Goal: Find specific page/section: Find specific page/section

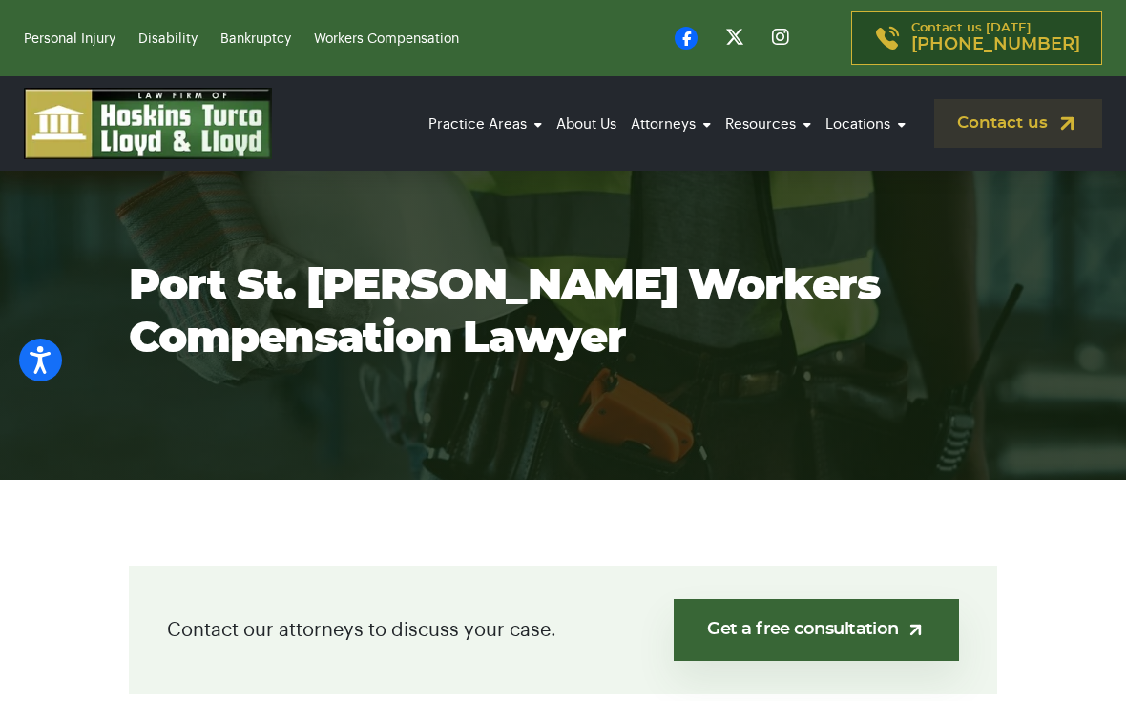
scroll to position [100, 0]
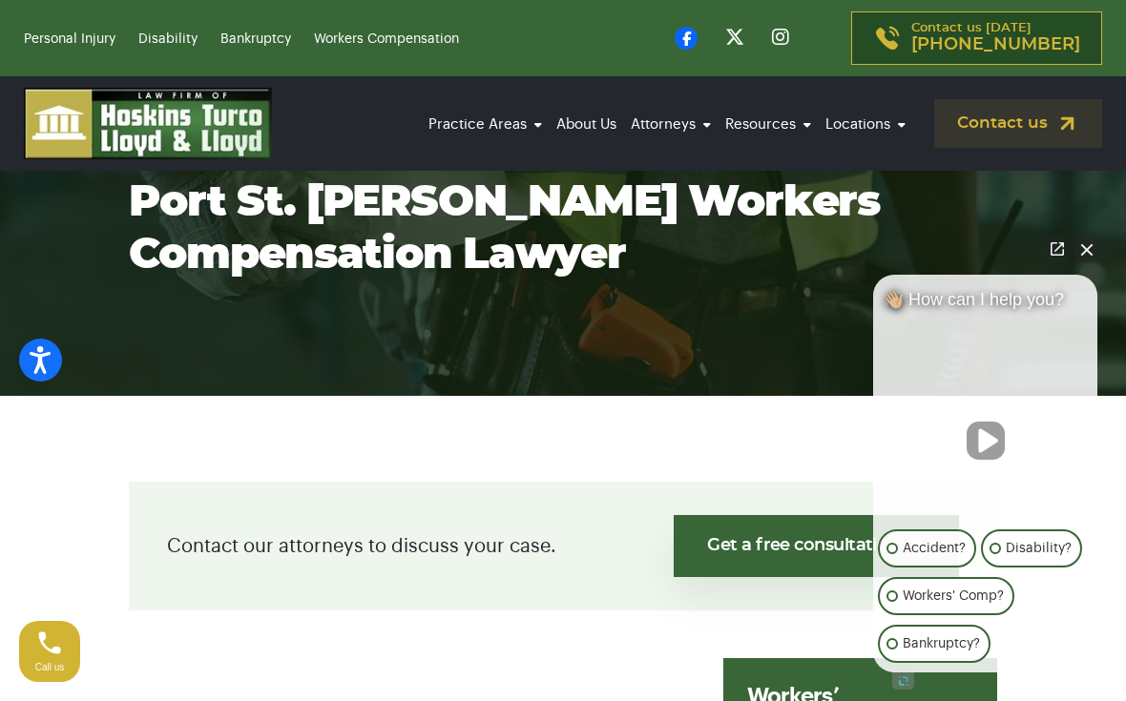
click at [1080, 262] on button "Close Intaker Chat Widget" at bounding box center [1086, 249] width 27 height 27
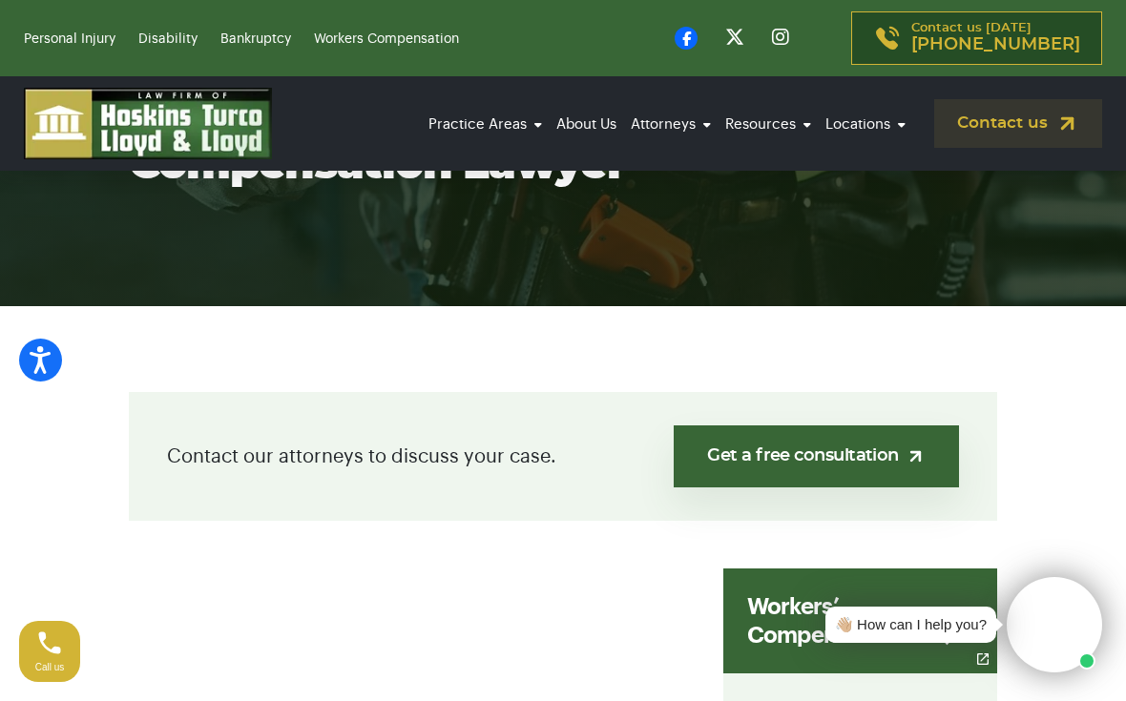
scroll to position [218, 0]
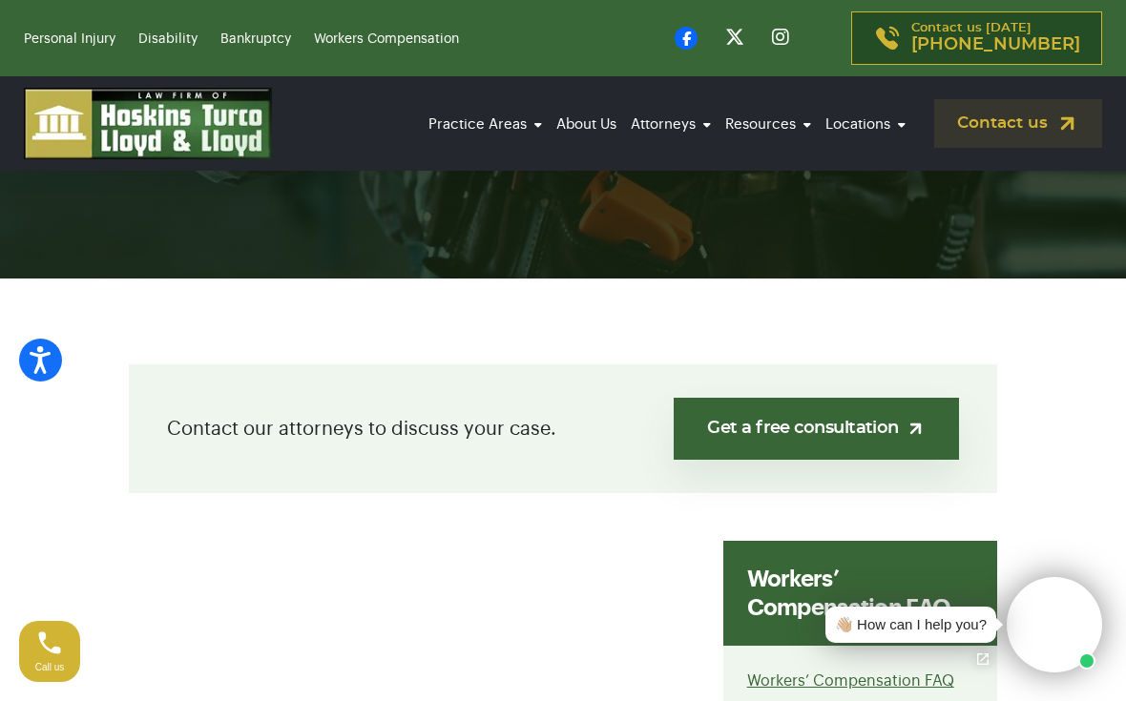
click at [905, 439] on img at bounding box center [915, 429] width 20 height 20
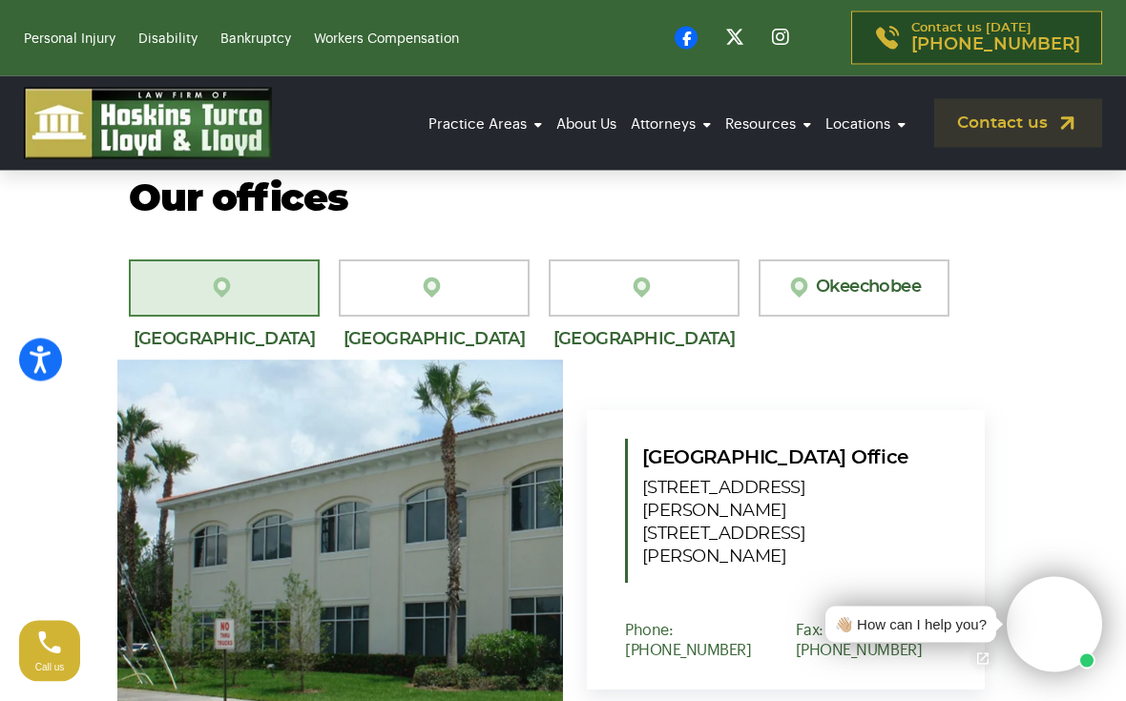
scroll to position [1824, 0]
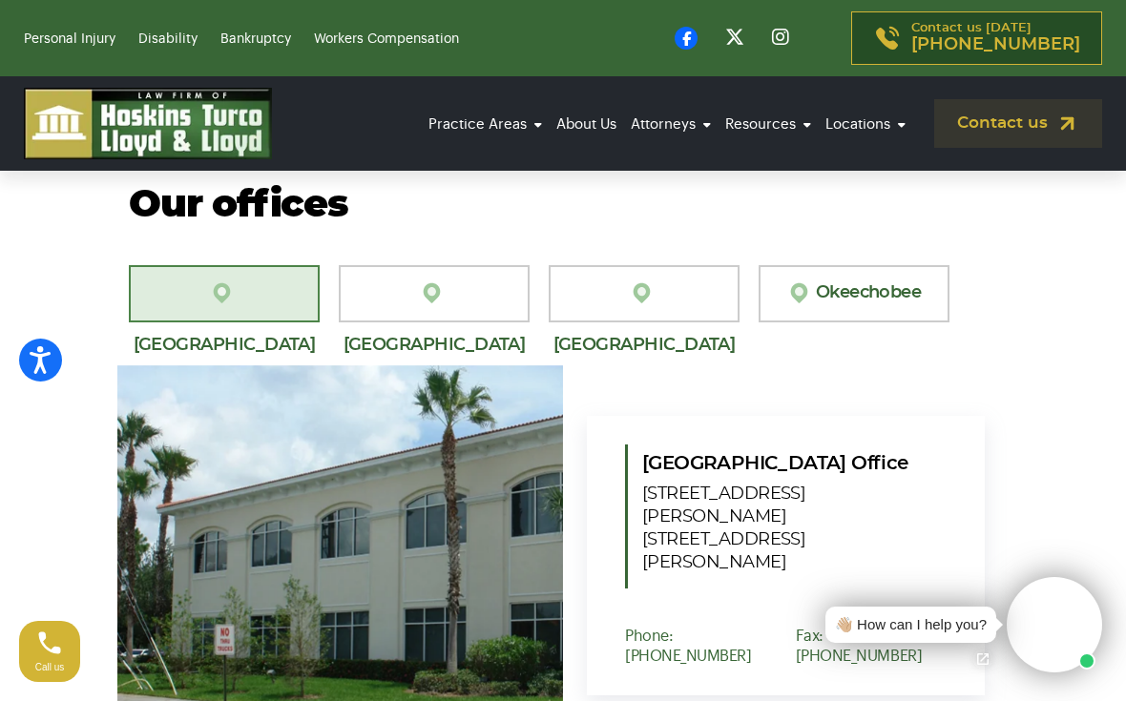
click at [447, 280] on link "[GEOGRAPHIC_DATA][PERSON_NAME]" at bounding box center [434, 293] width 191 height 57
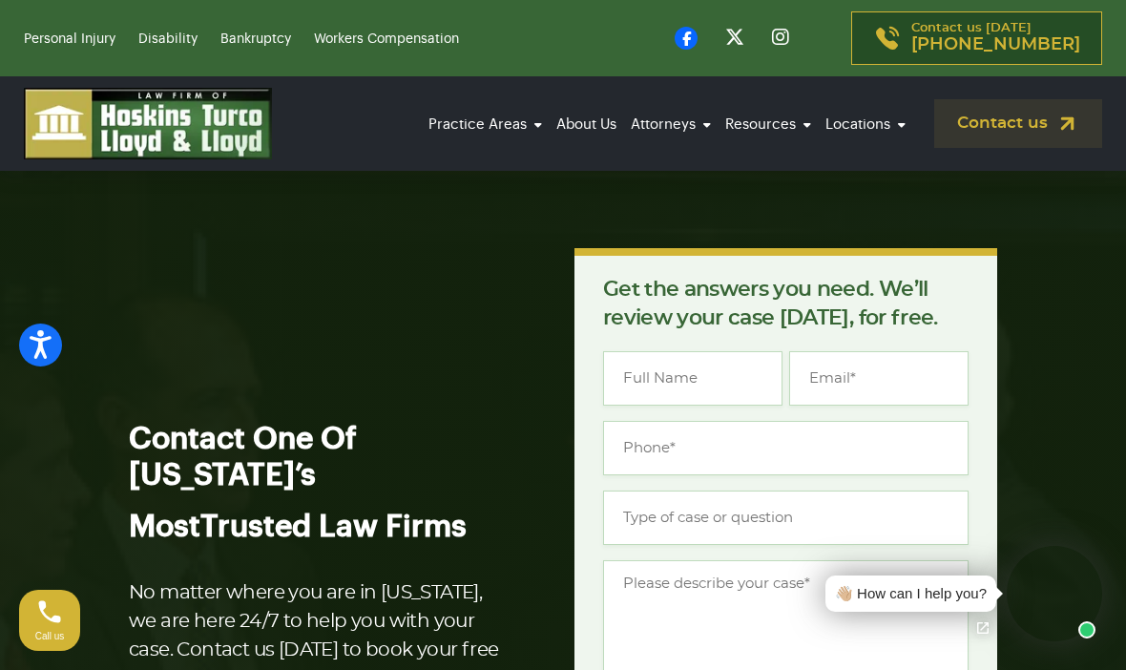
click at [896, 198] on section "Contact One Of Florida’s Most Trusted Law Firms No matter where you are in Flor…" at bounding box center [563, 646] width 1126 height 969
click at [491, 230] on link "Social Security Disability" at bounding box center [451, 260] width 191 height 61
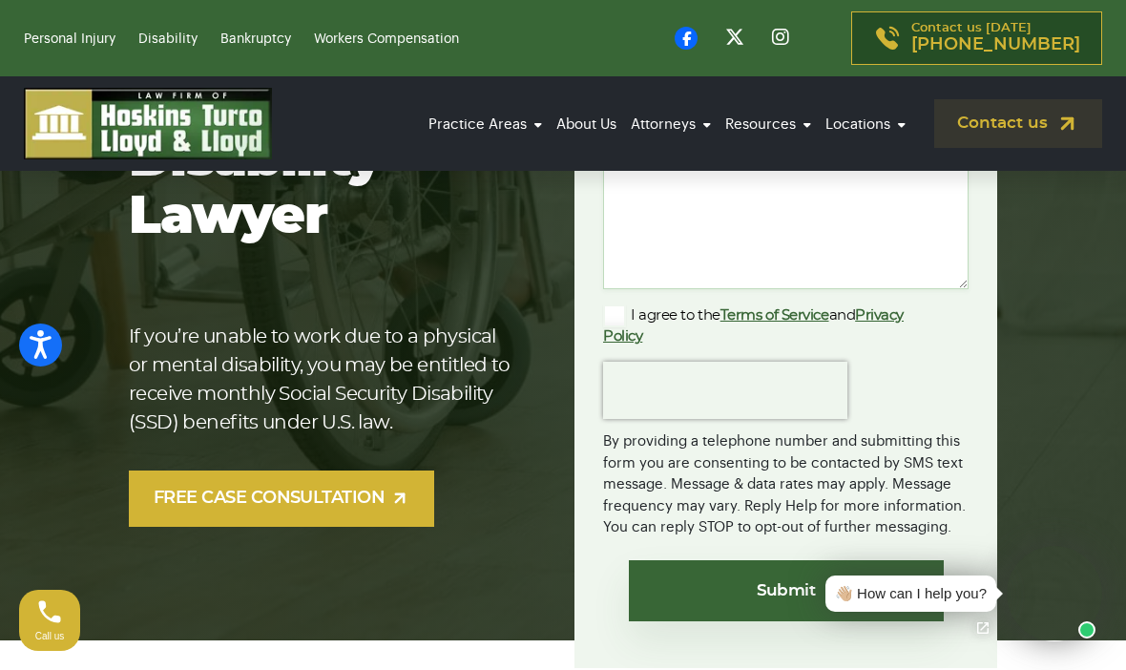
scroll to position [427, 0]
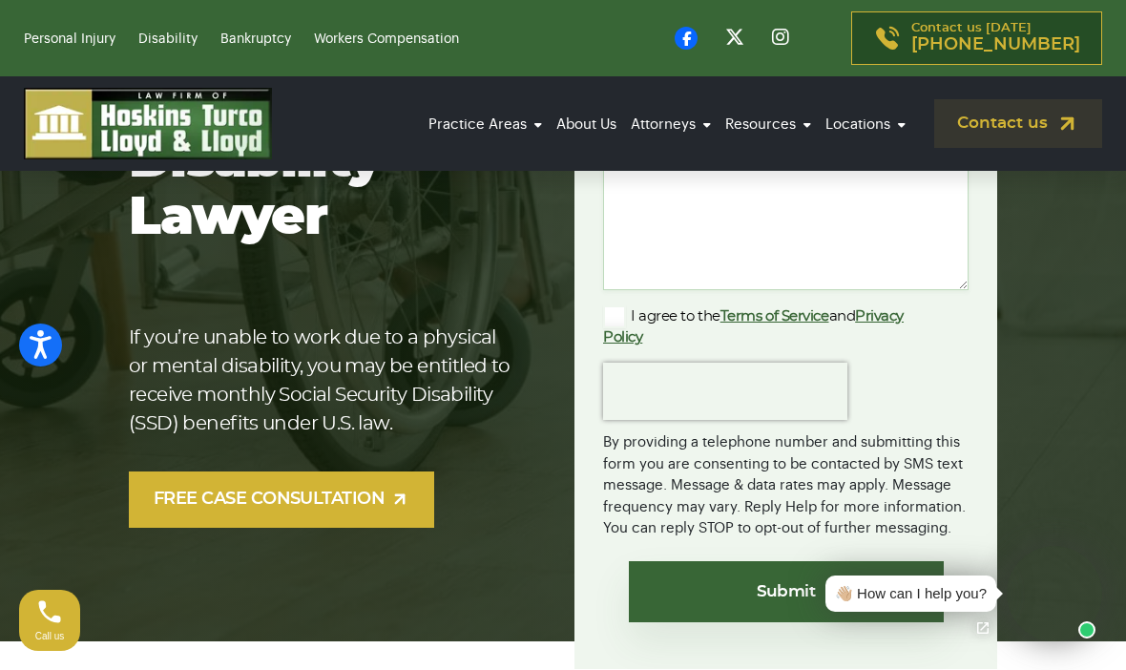
click at [387, 471] on link "FREE CASE CONSULTATION" at bounding box center [281, 499] width 305 height 56
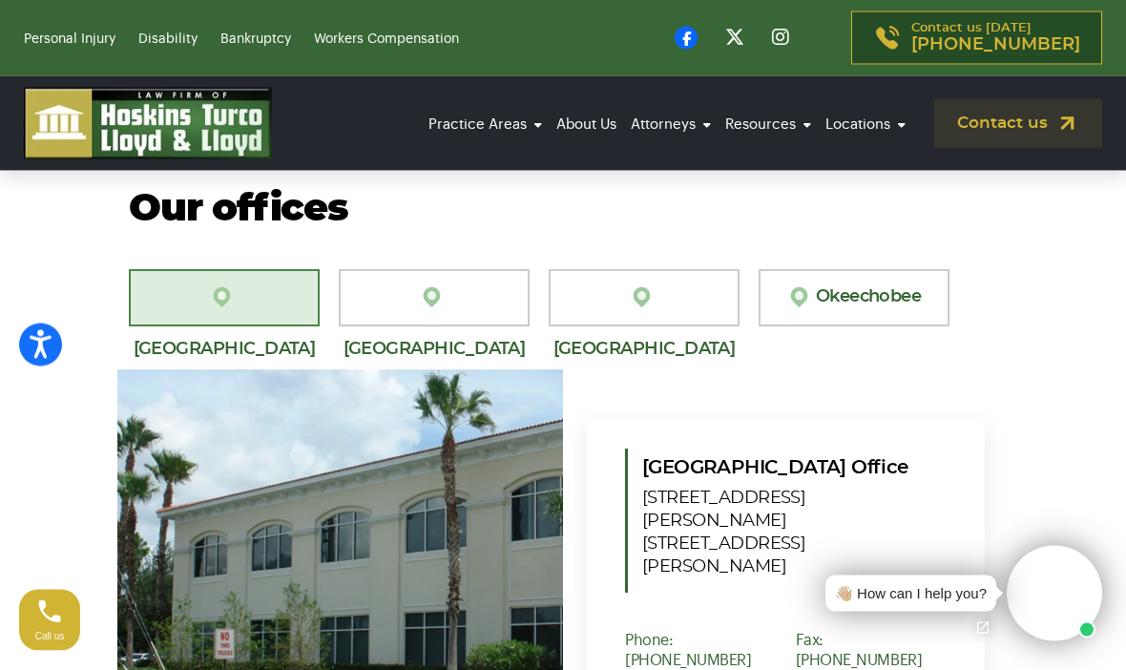
scroll to position [1825, 0]
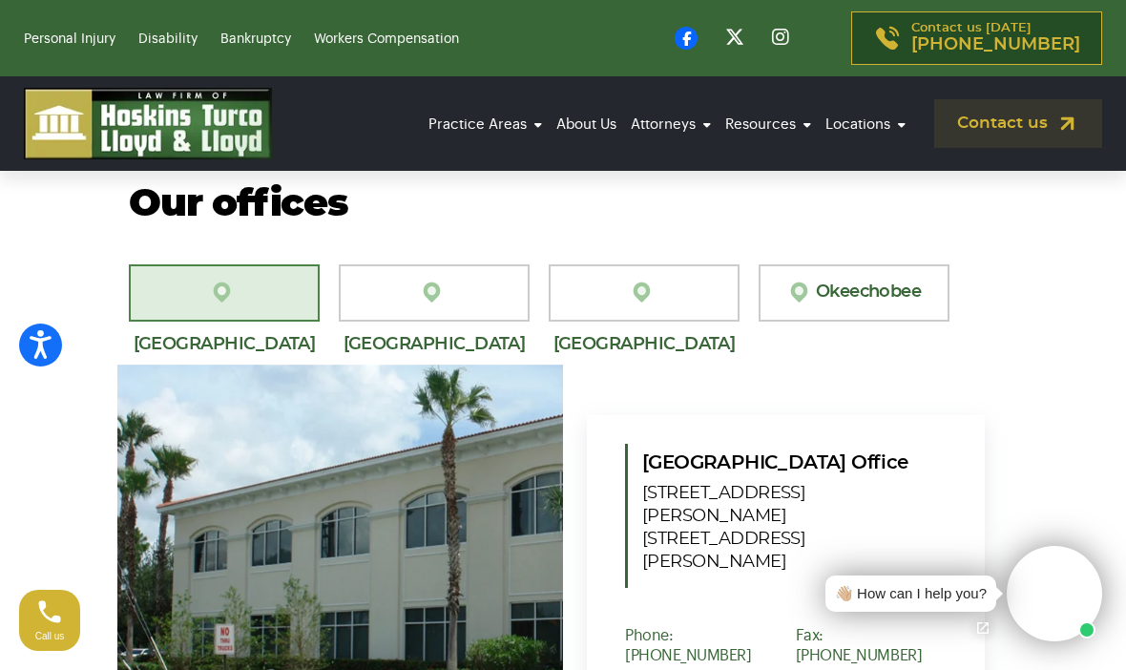
click at [449, 284] on link "[GEOGRAPHIC_DATA][PERSON_NAME]" at bounding box center [434, 292] width 191 height 57
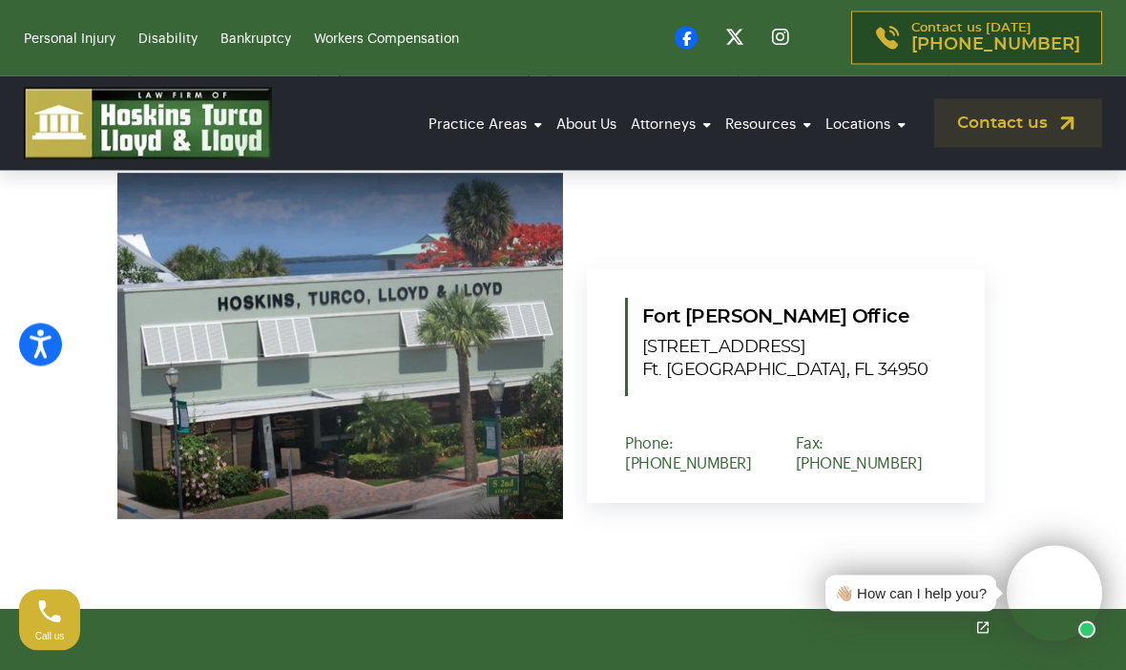
scroll to position [2022, 0]
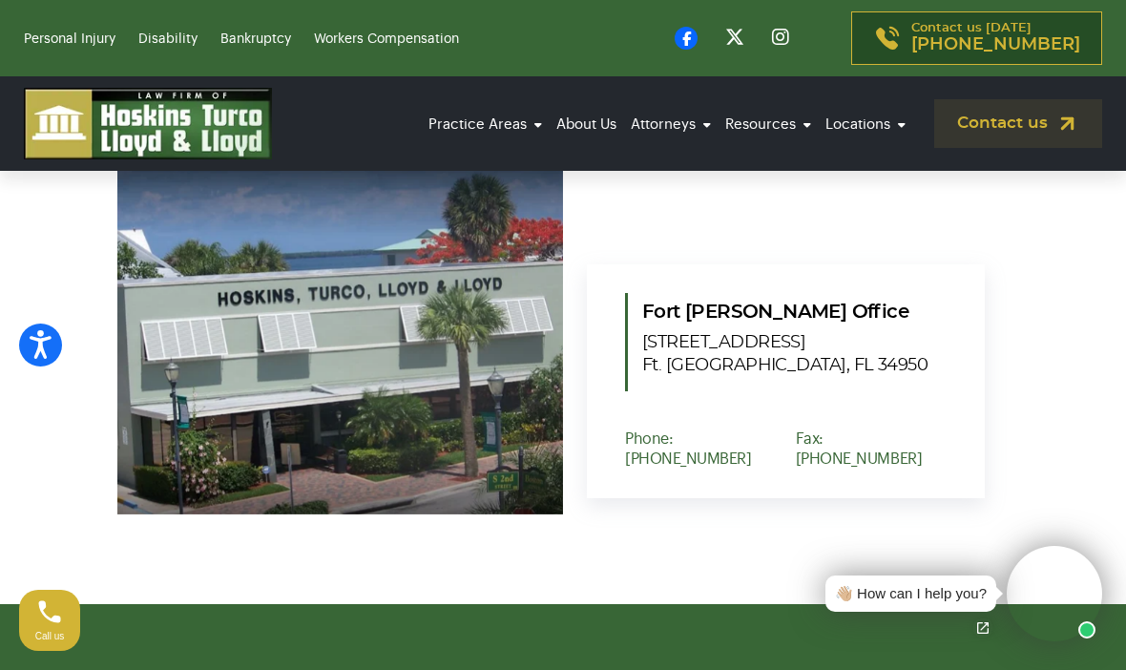
click at [536, 228] on img at bounding box center [340, 341] width 446 height 347
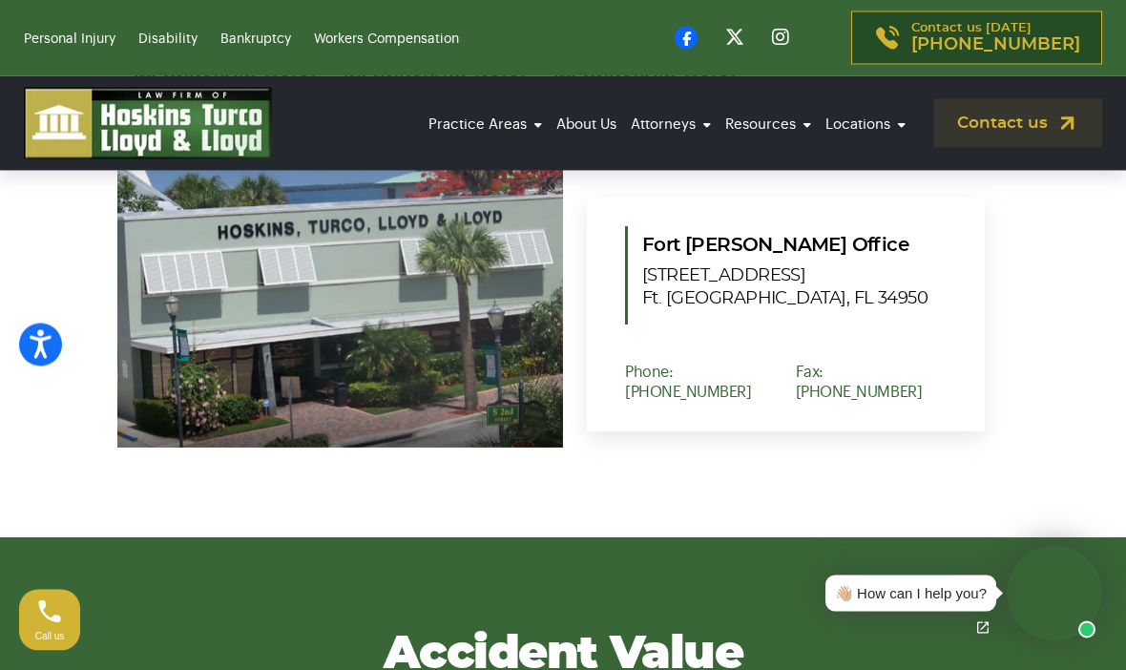
scroll to position [2088, 0]
